Goal: Task Accomplishment & Management: Use online tool/utility

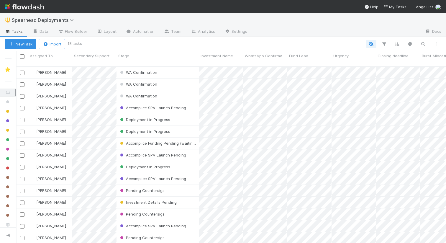
scroll to position [0, 0]
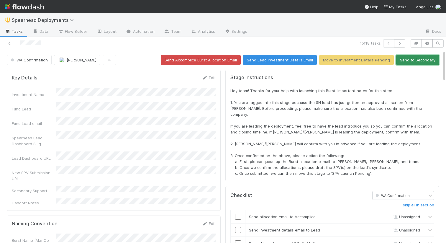
click at [432, 60] on button "Send to Secondary" at bounding box center [417, 60] width 43 height 10
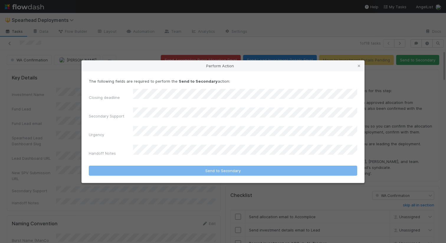
click at [145, 206] on div "Perform Action The following fields are required to perform the Send to Seconda…" at bounding box center [223, 121] width 446 height 243
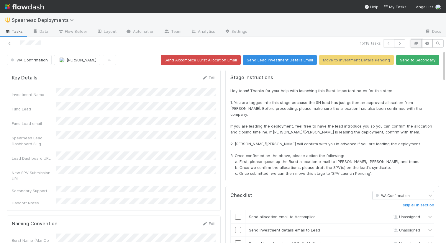
click at [417, 44] on icon "button" at bounding box center [416, 44] width 6 height 4
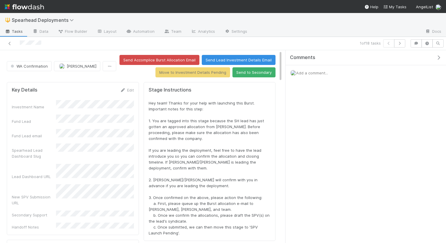
click at [342, 72] on div "Add a comment..." at bounding box center [366, 72] width 160 height 15
click at [324, 72] on span "Add a comment..." at bounding box center [312, 72] width 32 height 5
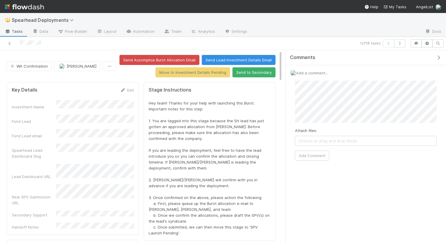
click at [261, 78] on div "WA Confirmation [PERSON_NAME] Send Accomplice Burst Allocation Email Send Lead …" at bounding box center [223, 146] width 446 height 193
click at [246, 70] on button "Send to Secondary" at bounding box center [253, 72] width 43 height 10
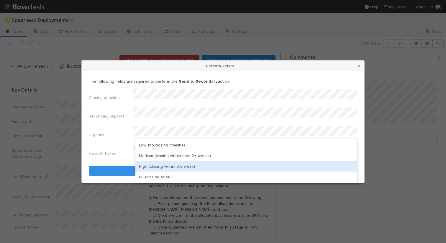
click at [167, 164] on div "High (closing within the week)" at bounding box center [246, 166] width 222 height 11
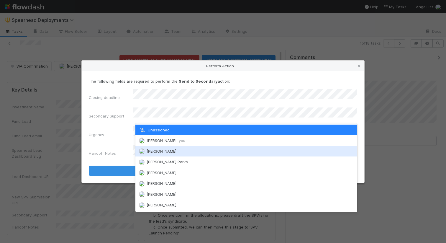
click at [158, 152] on span "[PERSON_NAME]" at bounding box center [162, 151] width 30 height 5
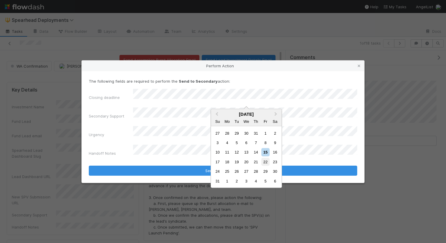
click at [268, 163] on div "22" at bounding box center [265, 162] width 8 height 8
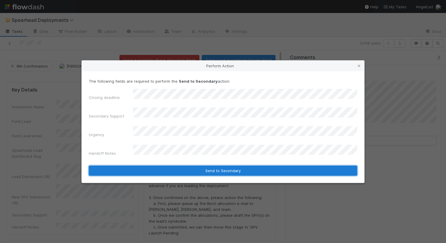
click at [264, 165] on button "Send to Secondary" at bounding box center [223, 170] width 268 height 10
